Goal: Task Accomplishment & Management: Use online tool/utility

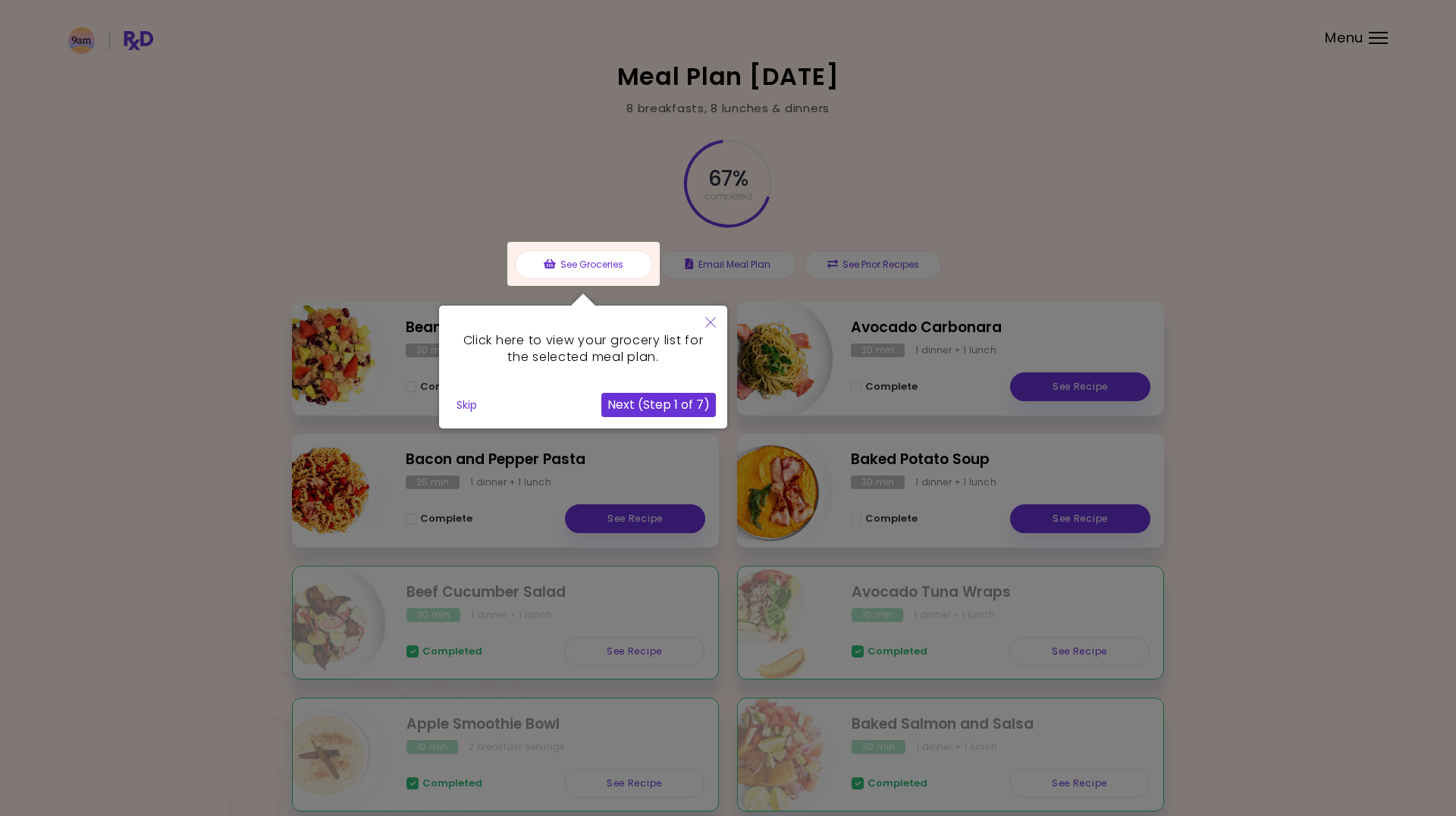
click at [463, 410] on button "Skip" at bounding box center [466, 404] width 32 height 23
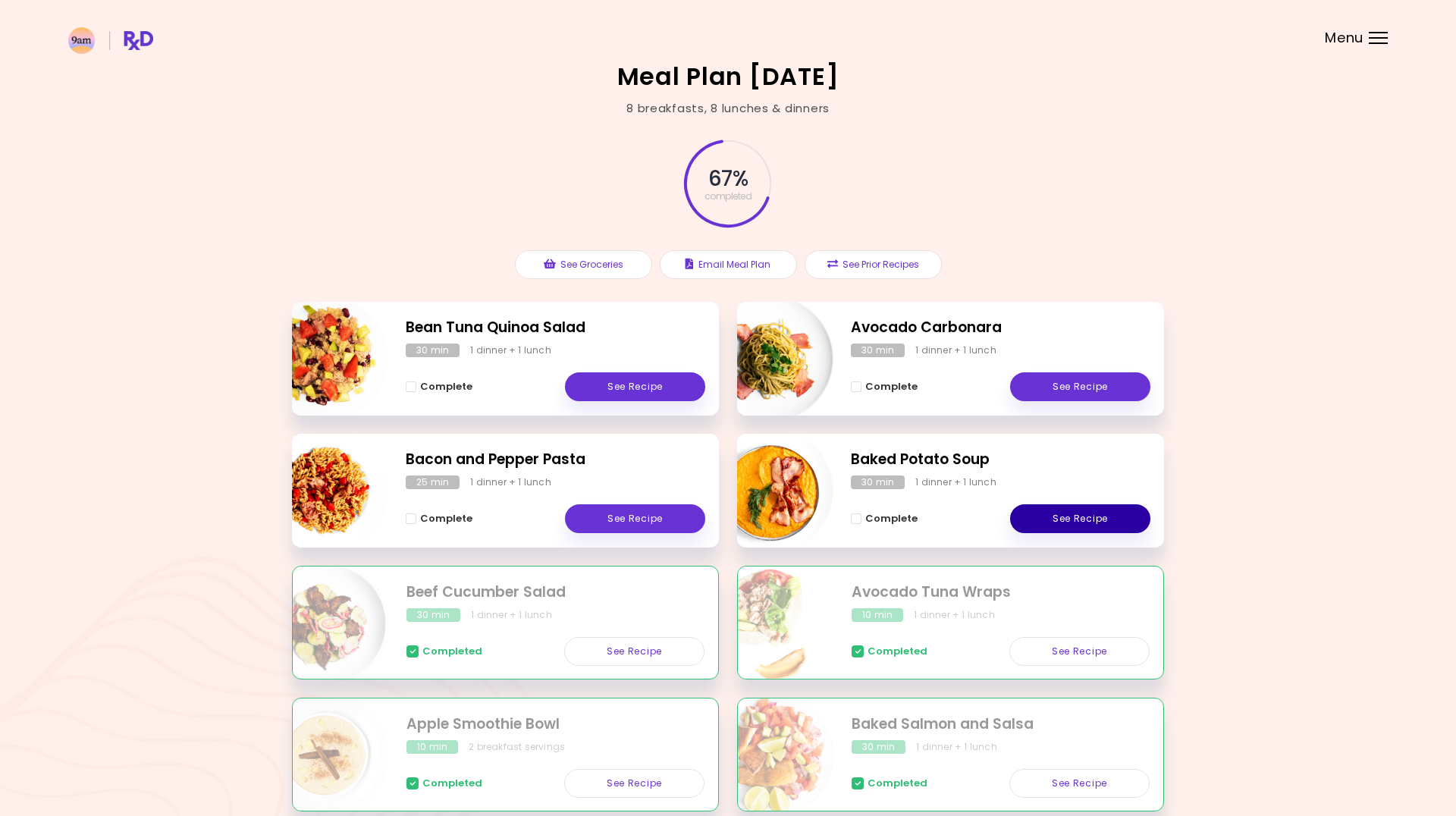
click at [1065, 515] on link "See Recipe" at bounding box center [1080, 518] width 140 height 29
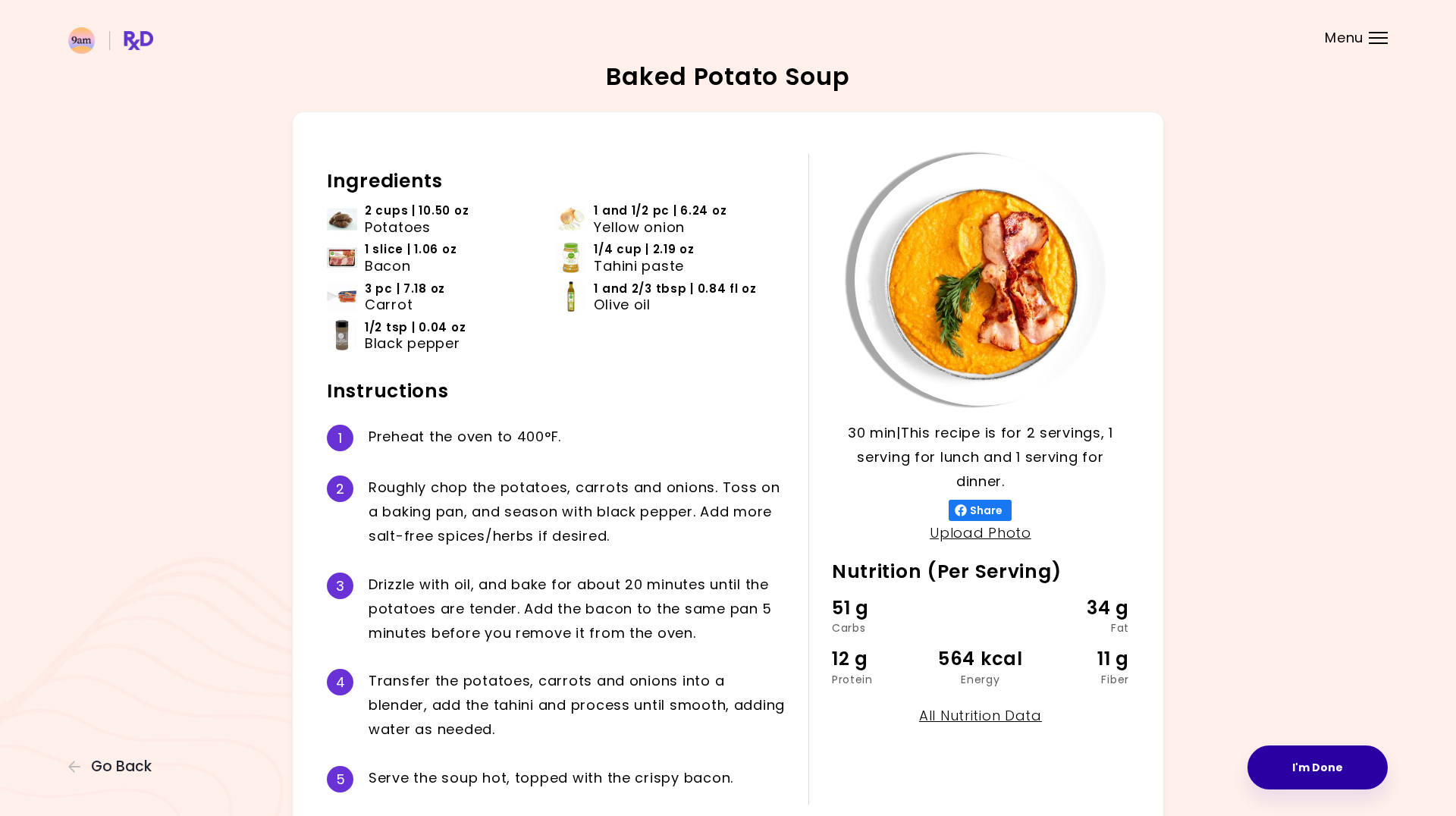
click at [1278, 762] on button "I'm Done" at bounding box center [1318, 767] width 140 height 44
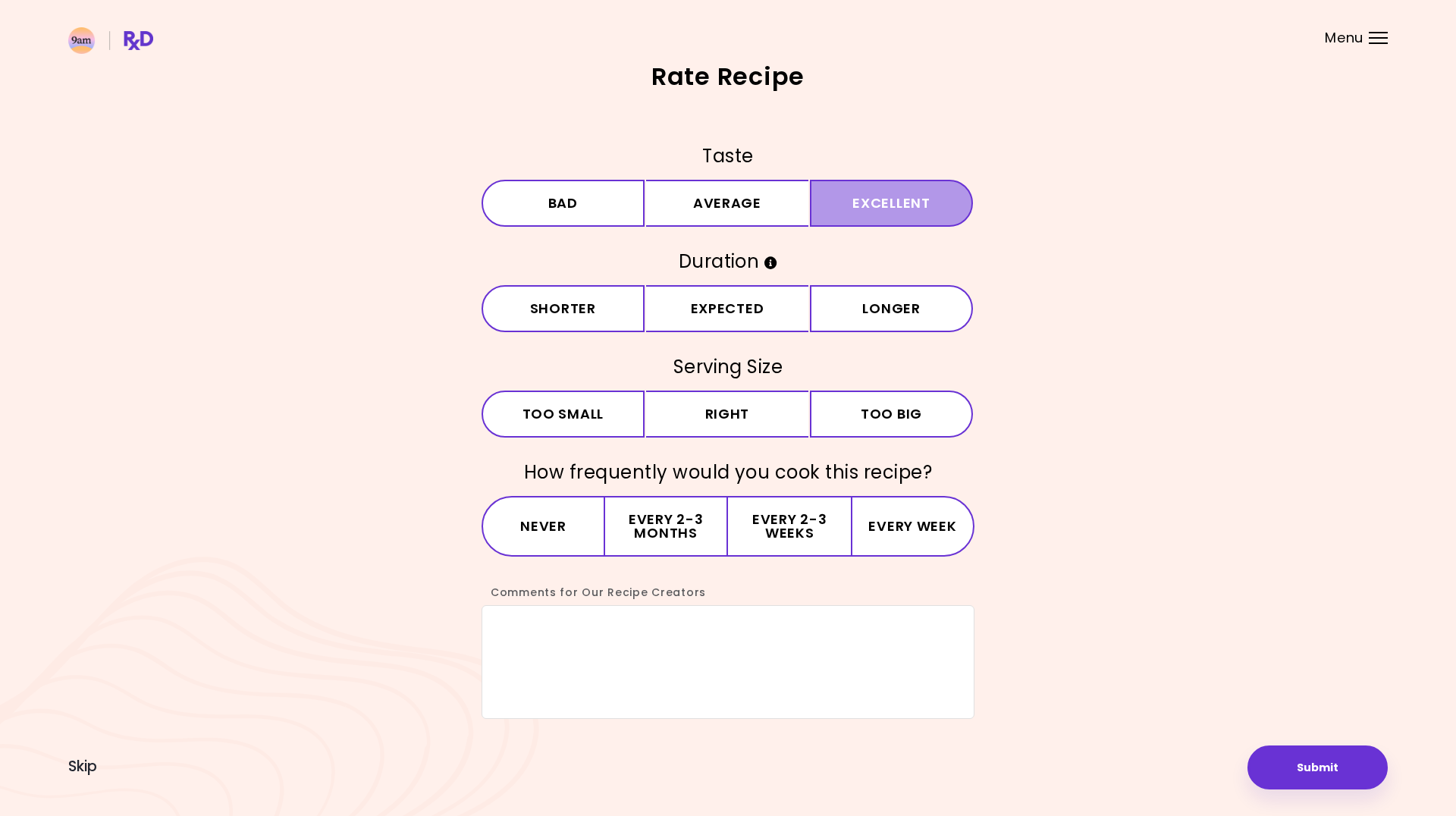
click at [864, 209] on button "Excellent" at bounding box center [892, 203] width 163 height 47
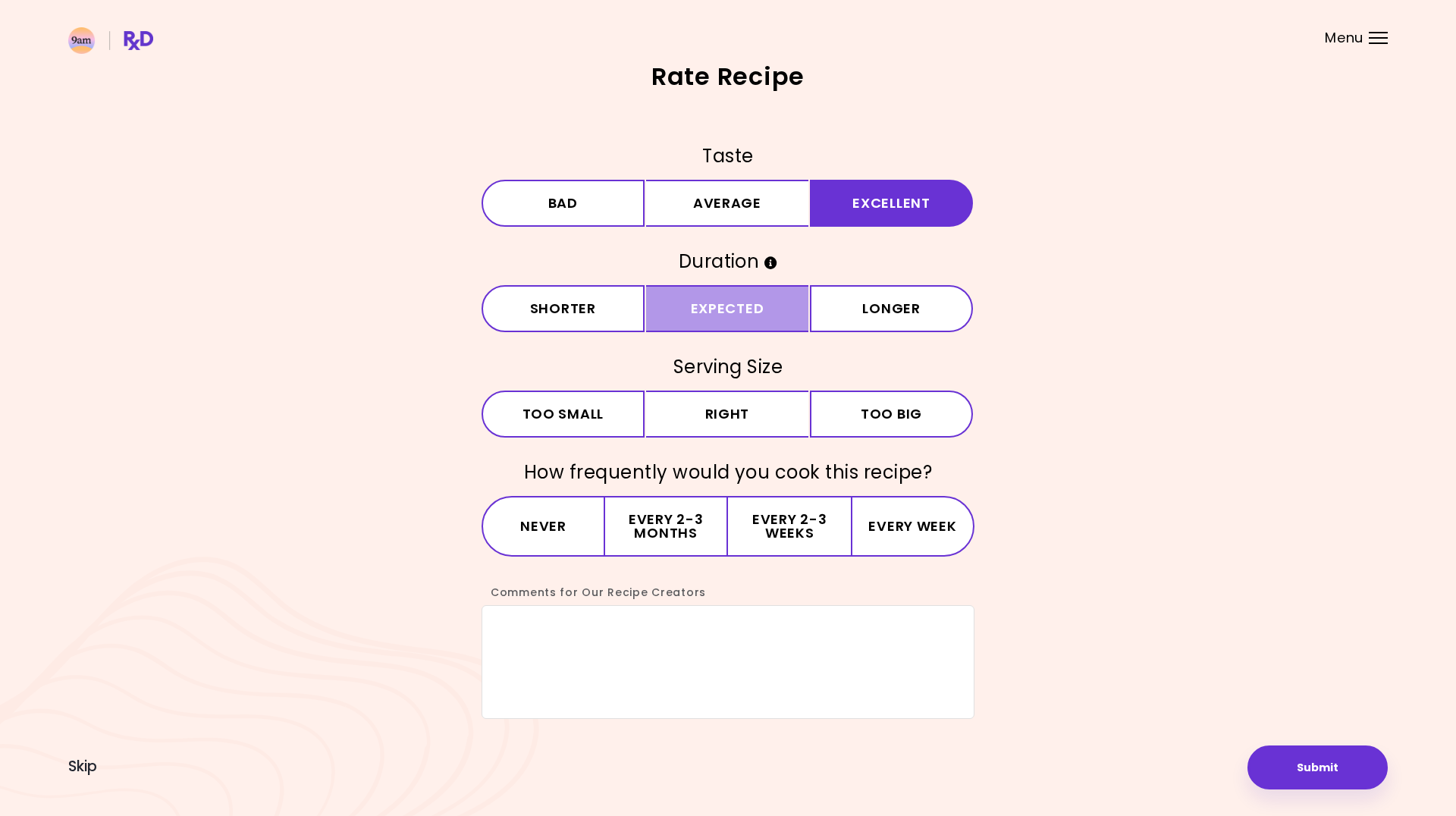
click at [730, 312] on button "Expected" at bounding box center [728, 309] width 163 height 47
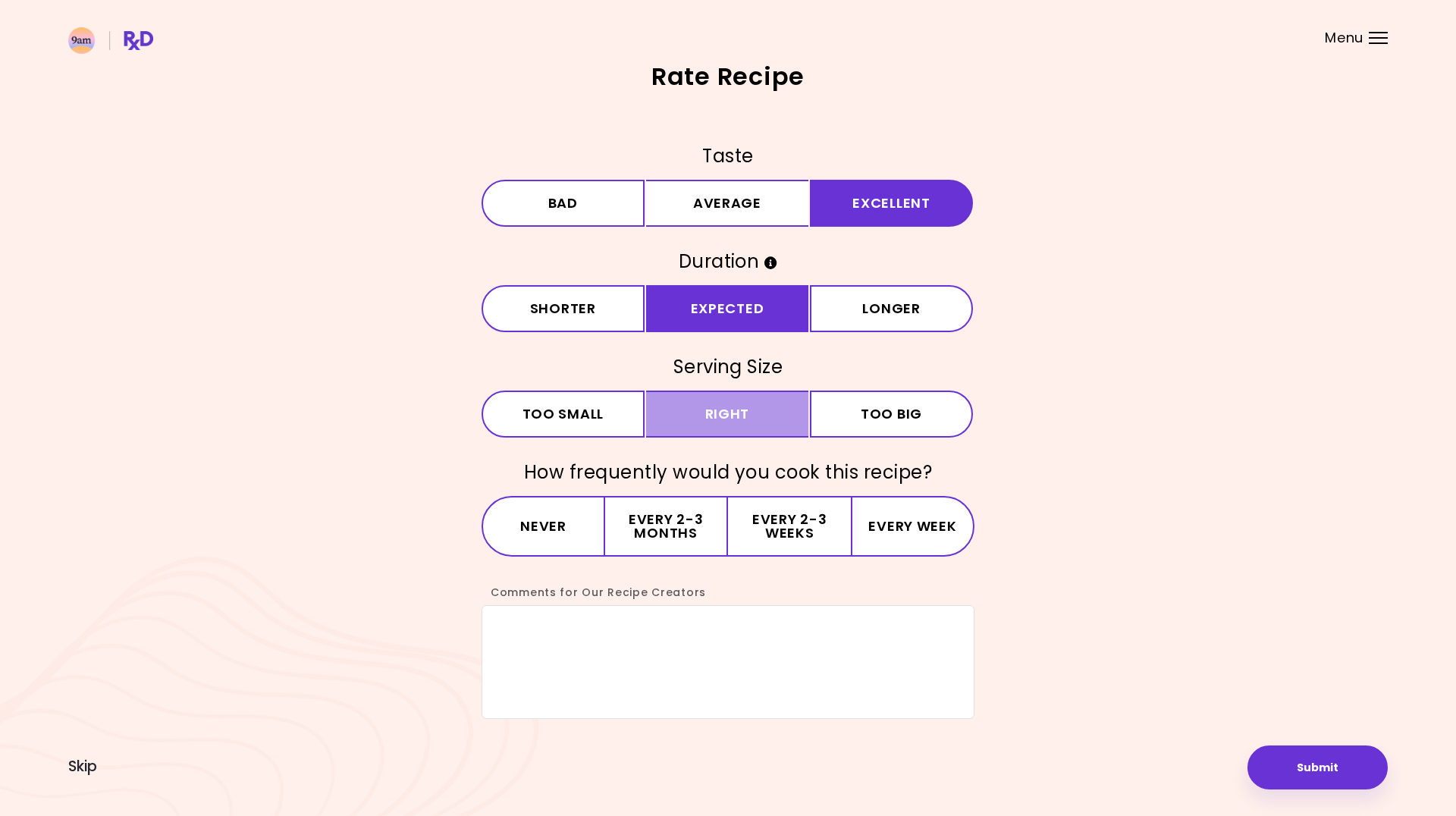
click at [731, 410] on button "Right" at bounding box center [728, 414] width 163 height 47
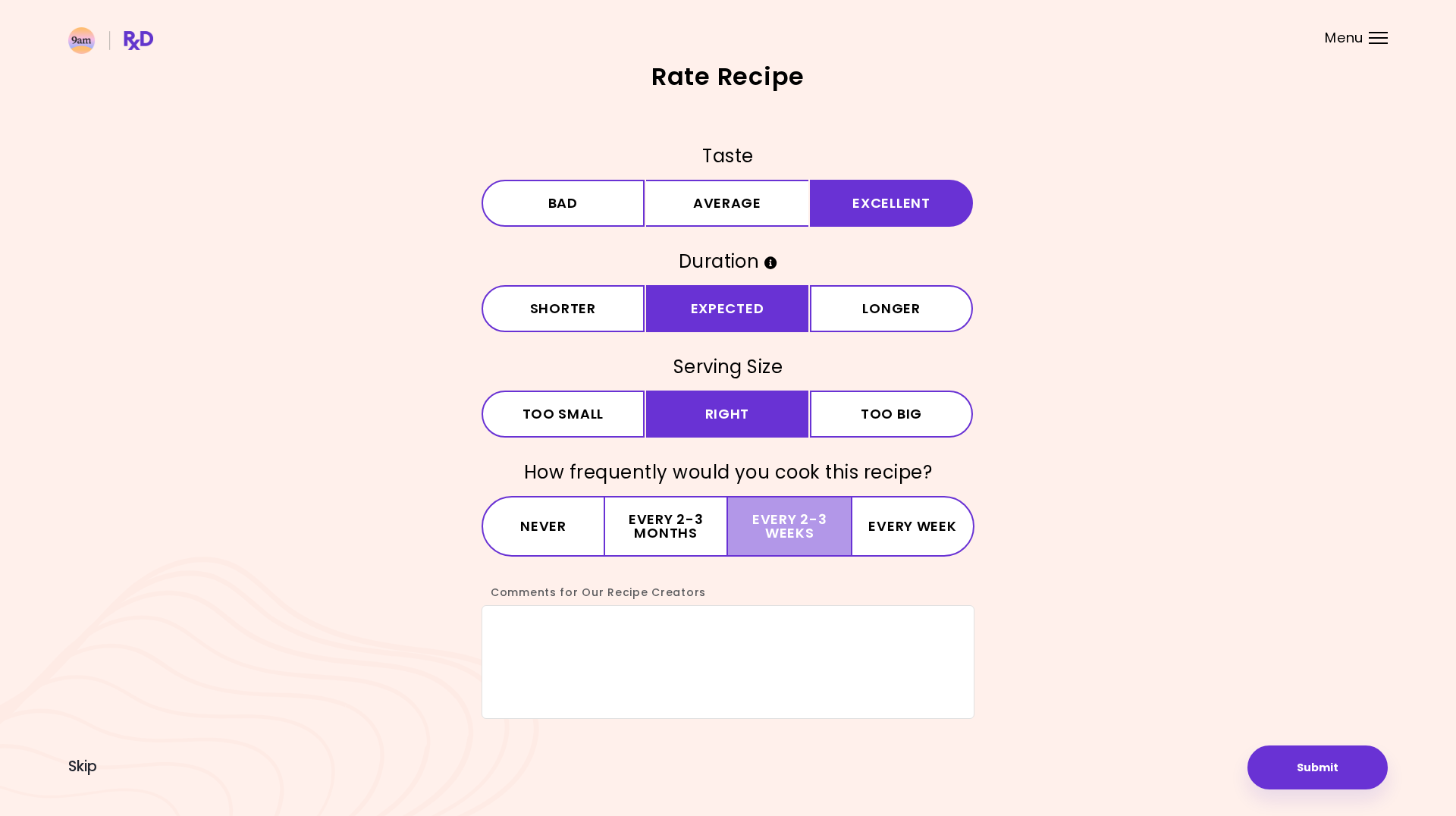
click at [805, 518] on button "Every 2-3 weeks" at bounding box center [789, 525] width 123 height 60
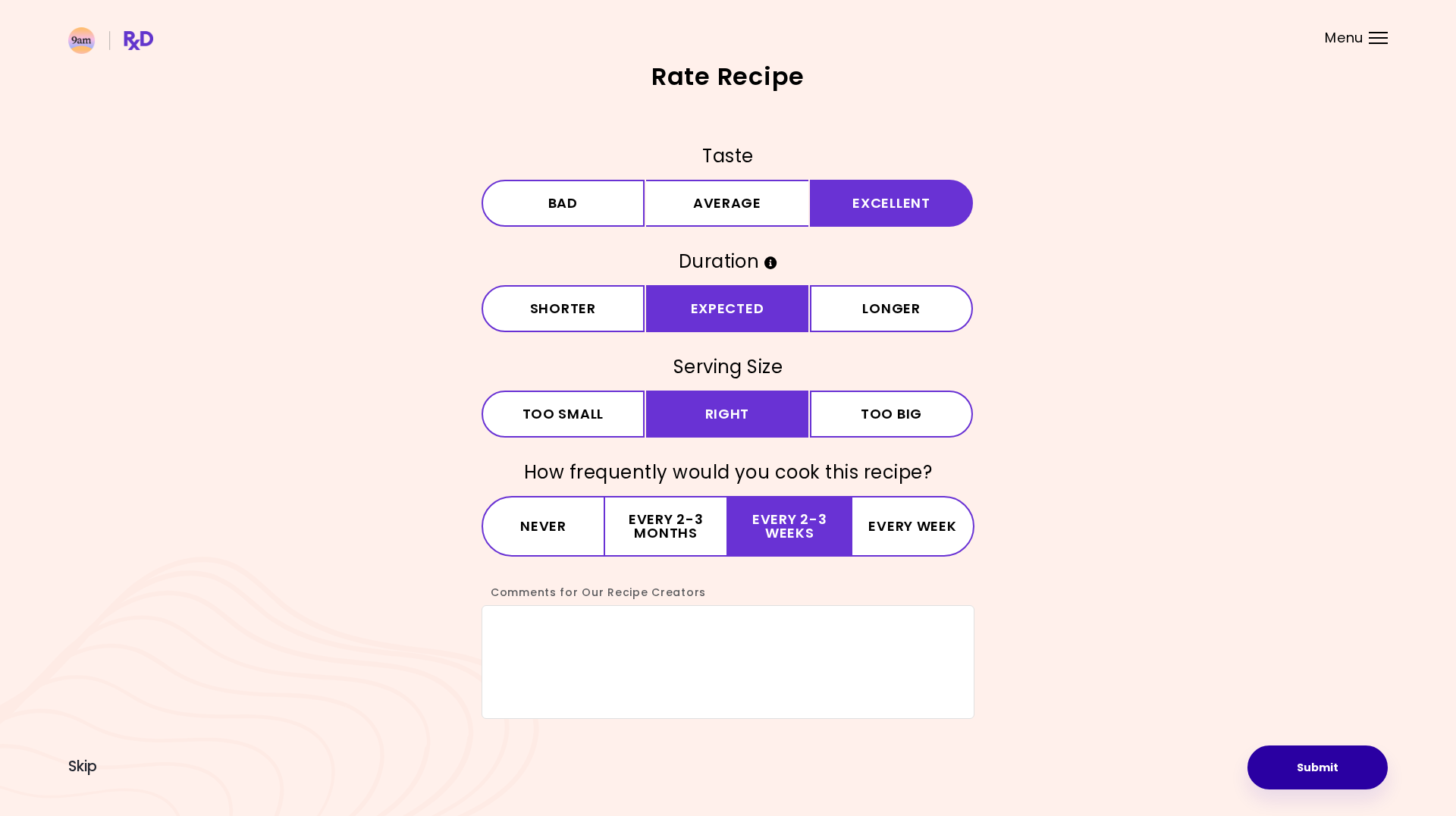
click at [1337, 767] on button "Submit" at bounding box center [1318, 767] width 140 height 44
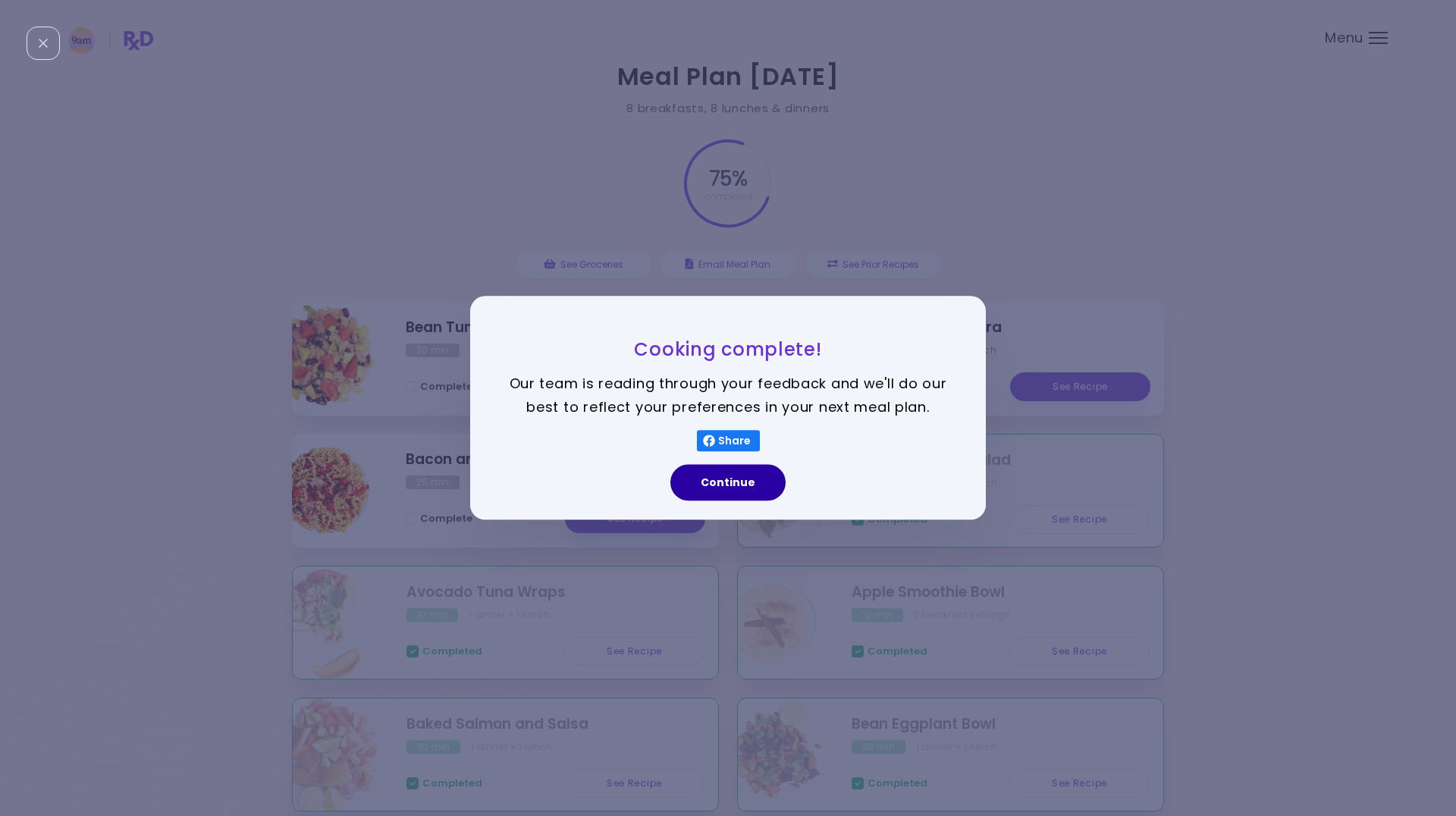
click at [736, 483] on button "Continue" at bounding box center [728, 483] width 116 height 37
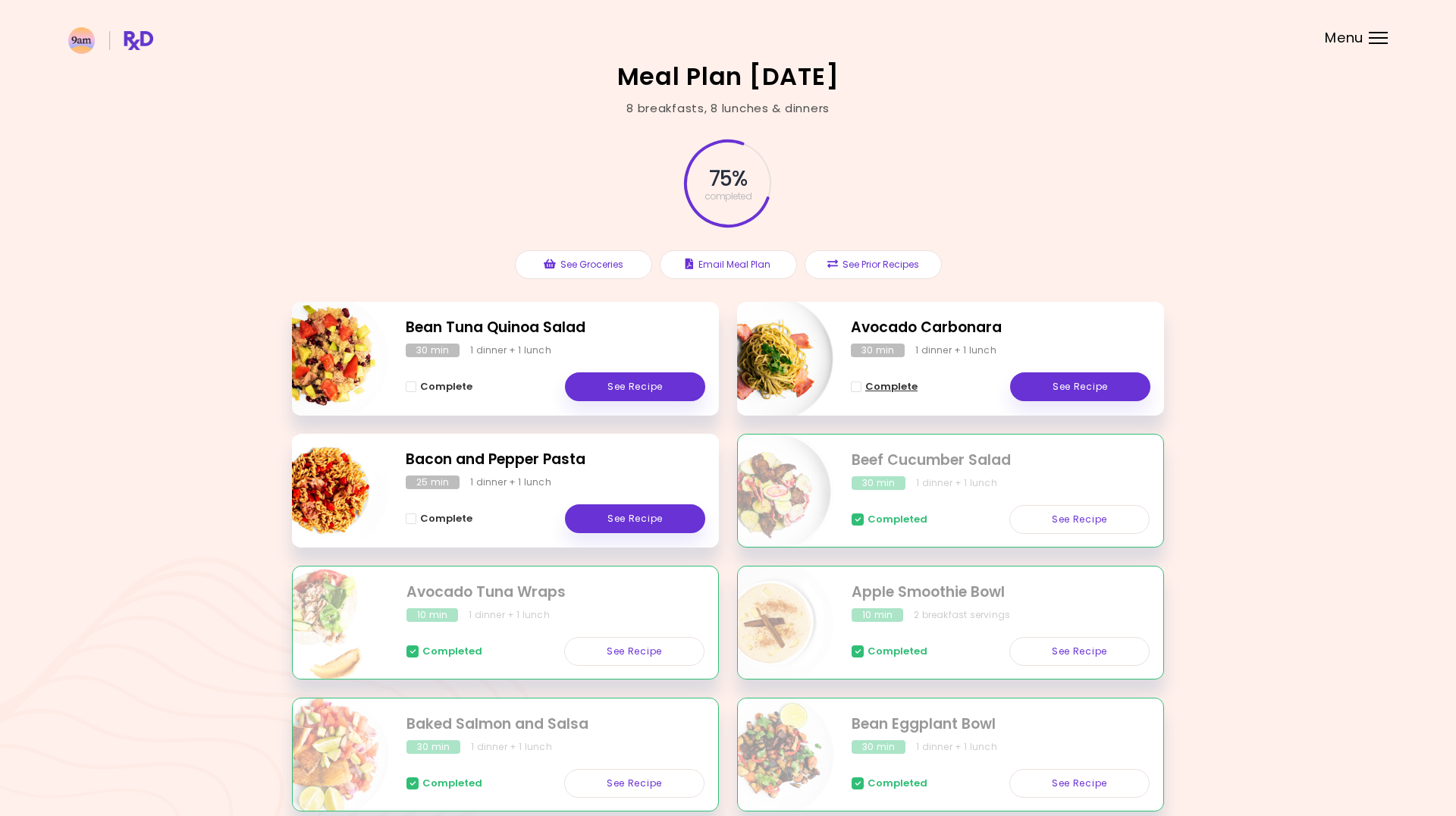
click at [855, 389] on span "Complete - Avocado Carbonara" at bounding box center [856, 386] width 11 height 11
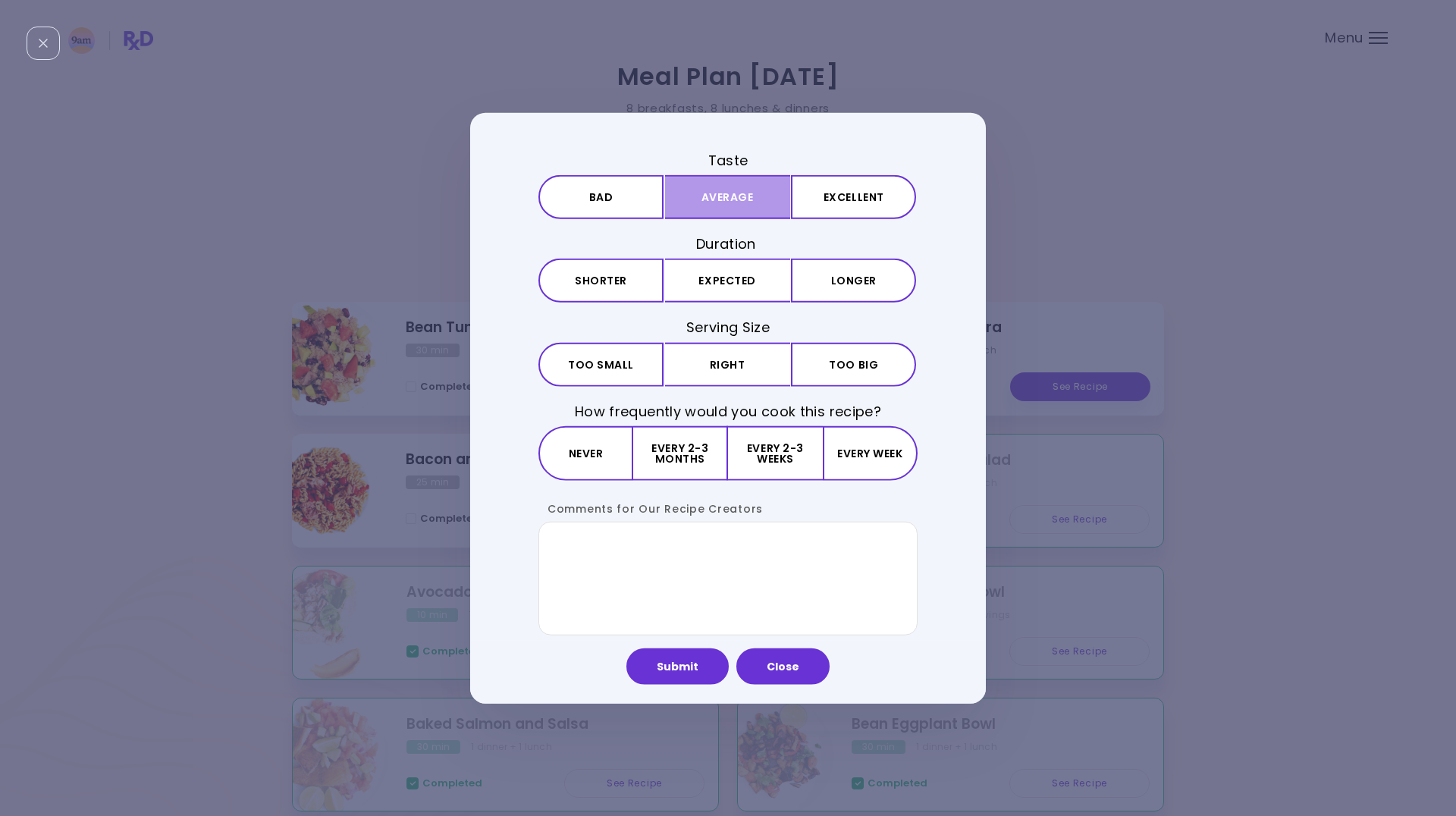
click at [736, 203] on button "Average" at bounding box center [727, 197] width 125 height 44
click at [747, 278] on button "Expected" at bounding box center [727, 280] width 125 height 44
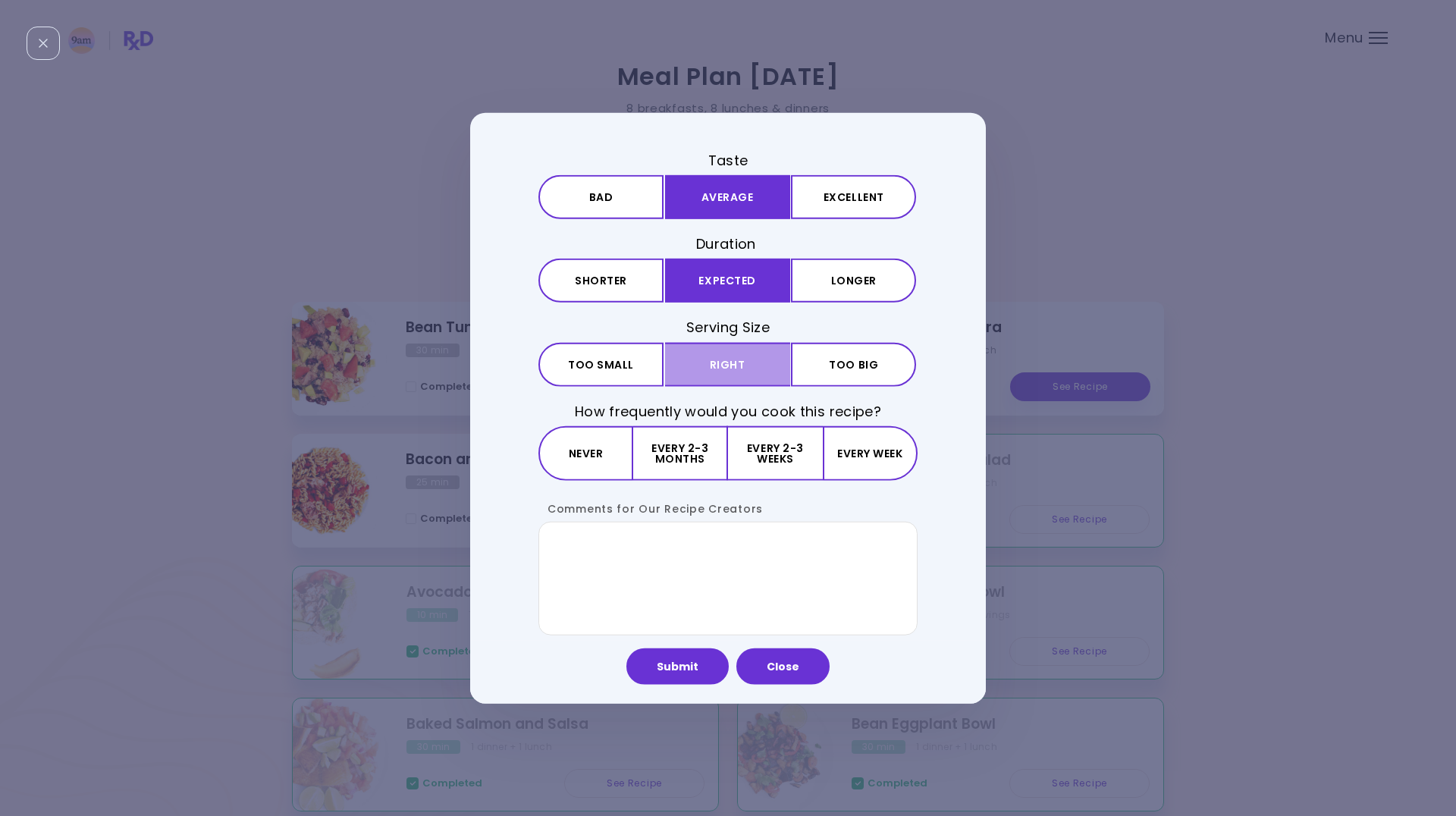
click at [750, 360] on button "Right" at bounding box center [727, 363] width 125 height 44
click at [698, 461] on button "Every 2-3 months" at bounding box center [681, 453] width 95 height 54
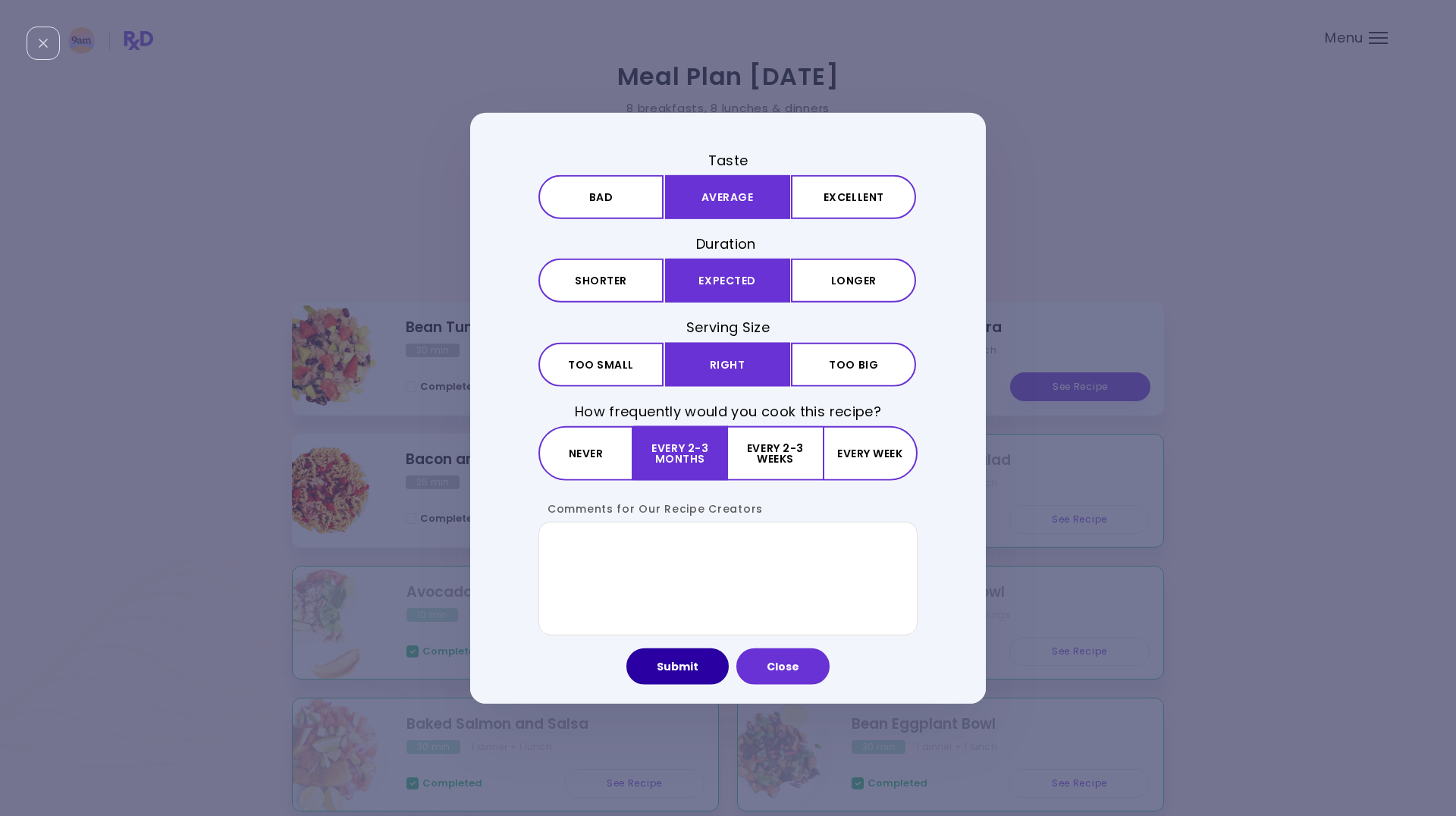
click at [676, 664] on button "Submit" at bounding box center [677, 665] width 102 height 37
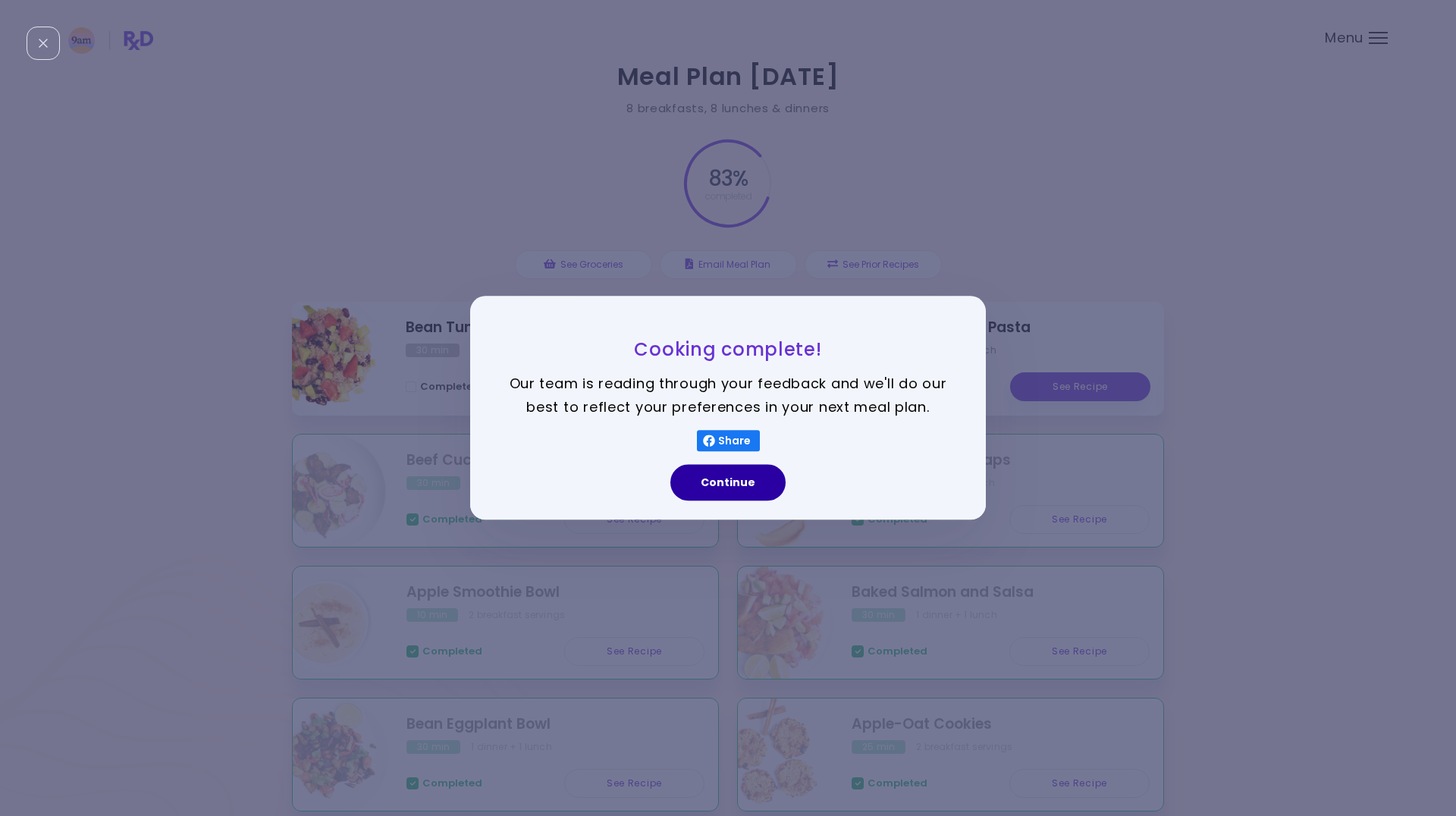
click at [723, 485] on button "Continue" at bounding box center [728, 483] width 116 height 37
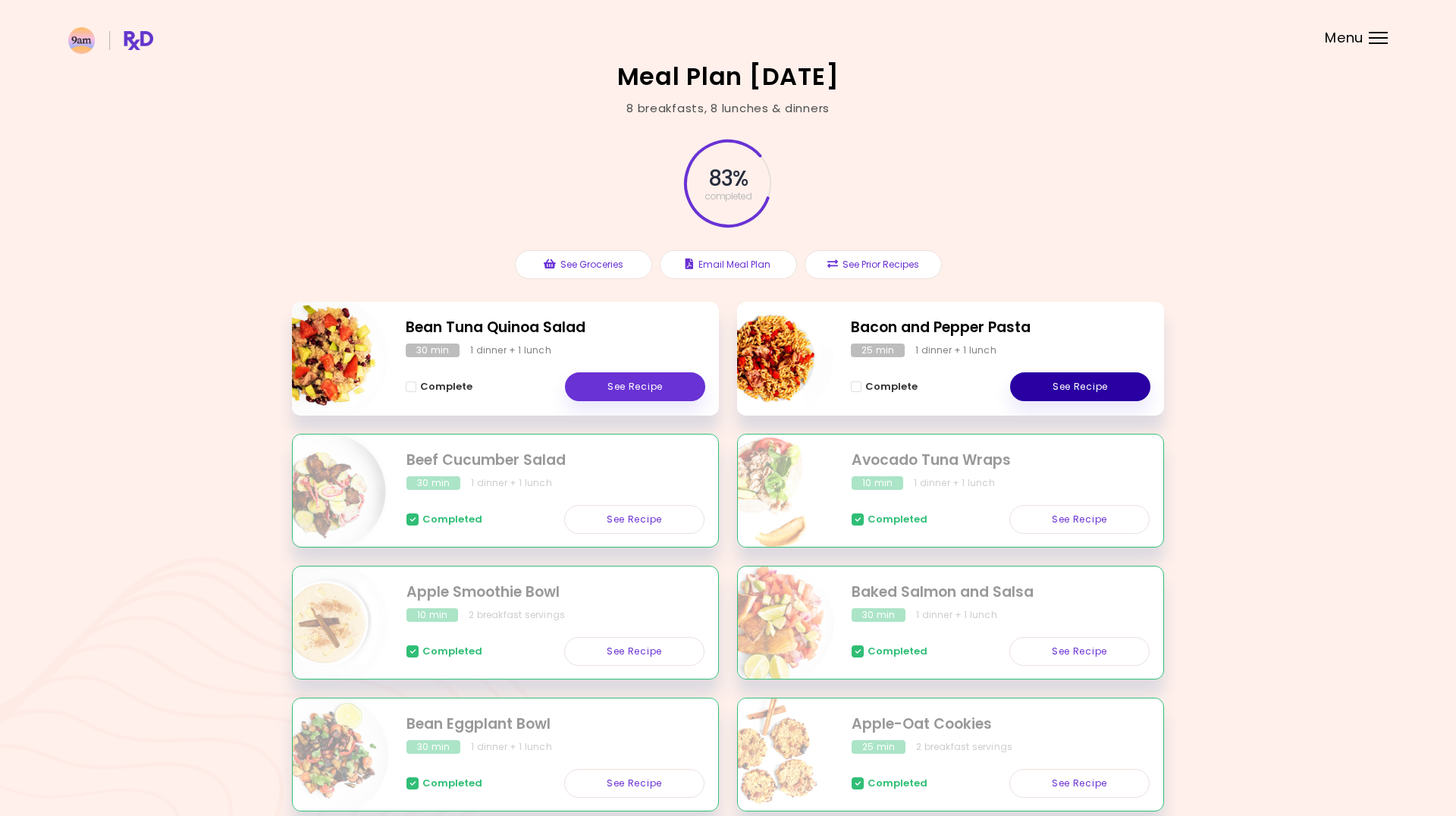
click at [1056, 384] on link "See Recipe" at bounding box center [1080, 386] width 140 height 29
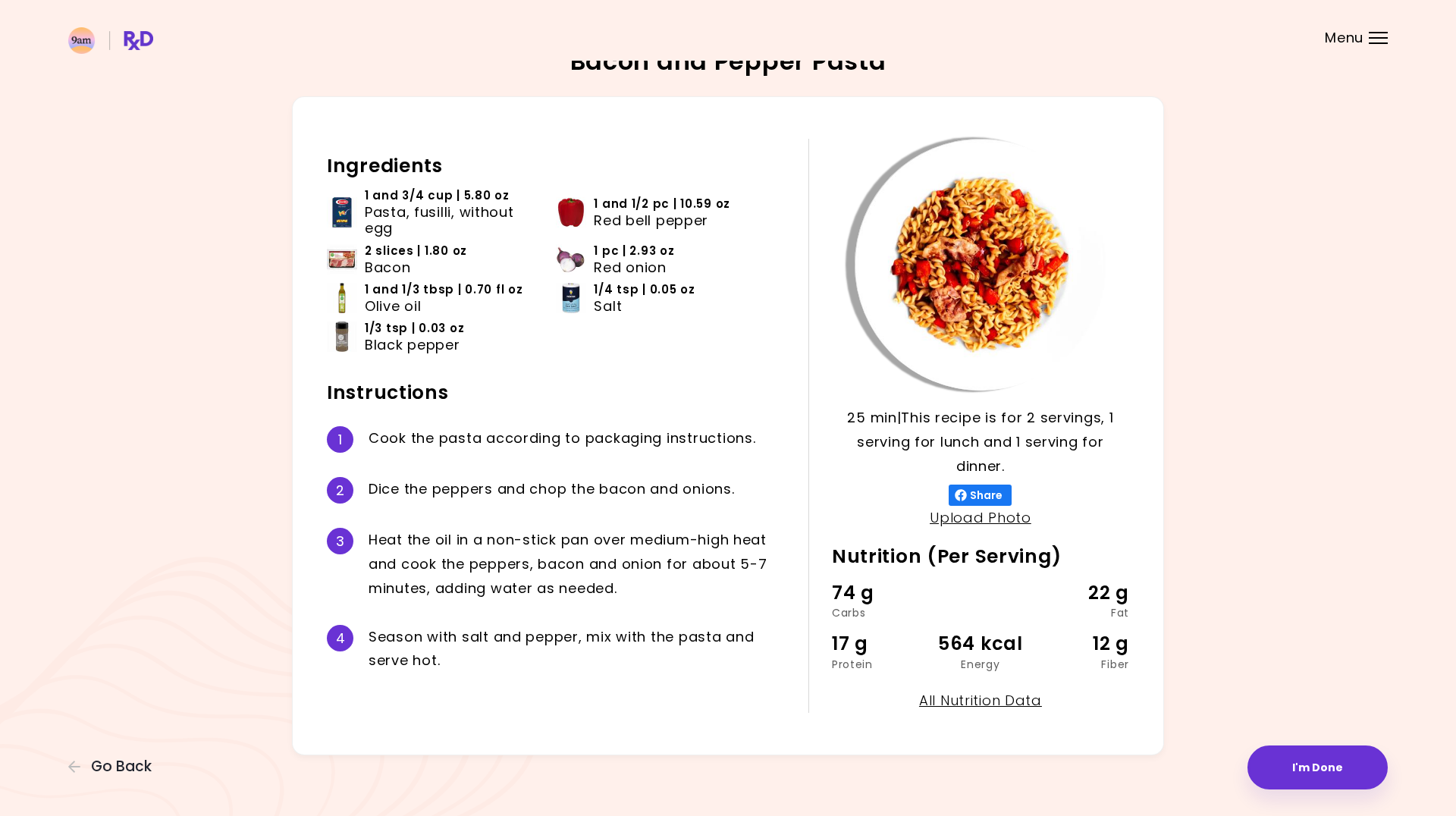
scroll to position [14, 0]
